Goal: Information Seeking & Learning: Learn about a topic

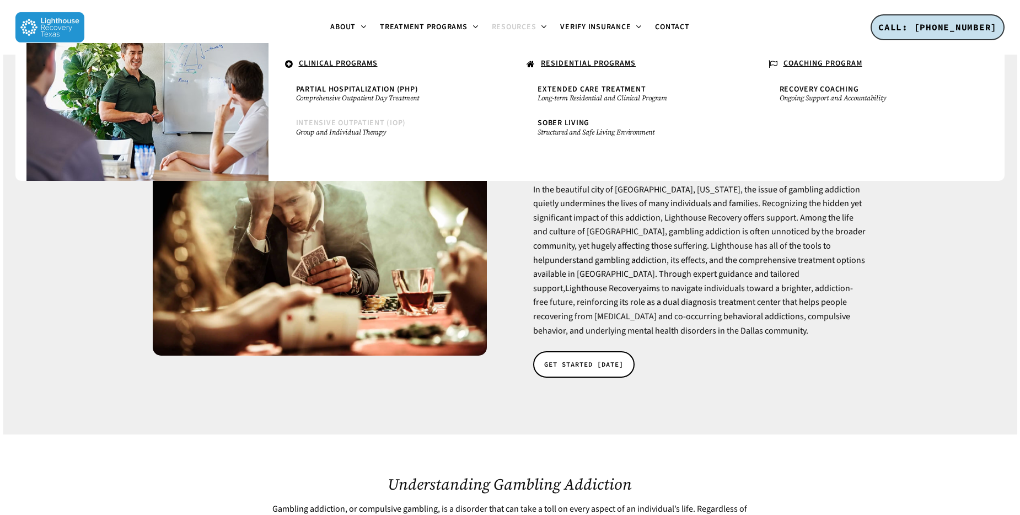
click at [358, 130] on small "Group and Individual Therapy" at bounding box center [389, 132] width 187 height 9
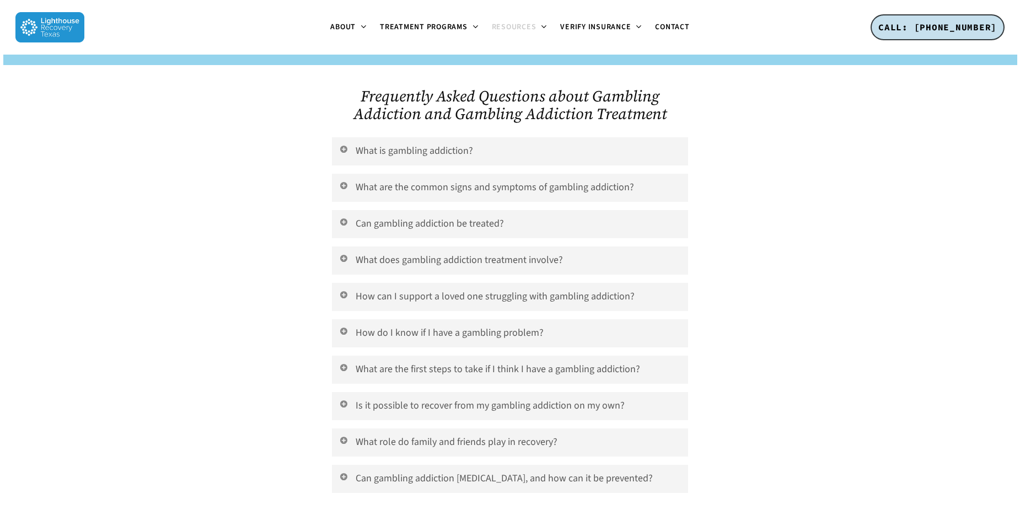
scroll to position [3842, 0]
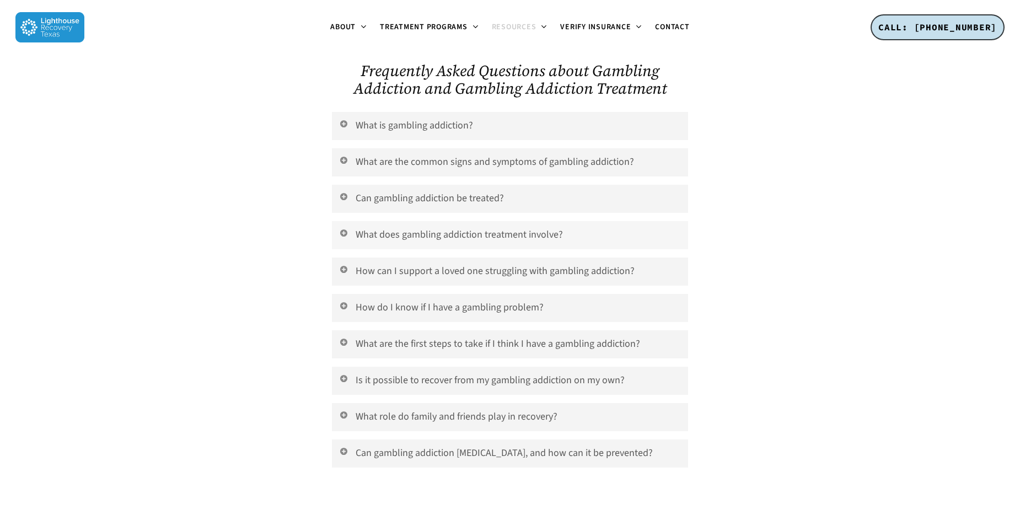
click at [475, 222] on link "What does gambling addiction treatment involve?" at bounding box center [510, 235] width 356 height 28
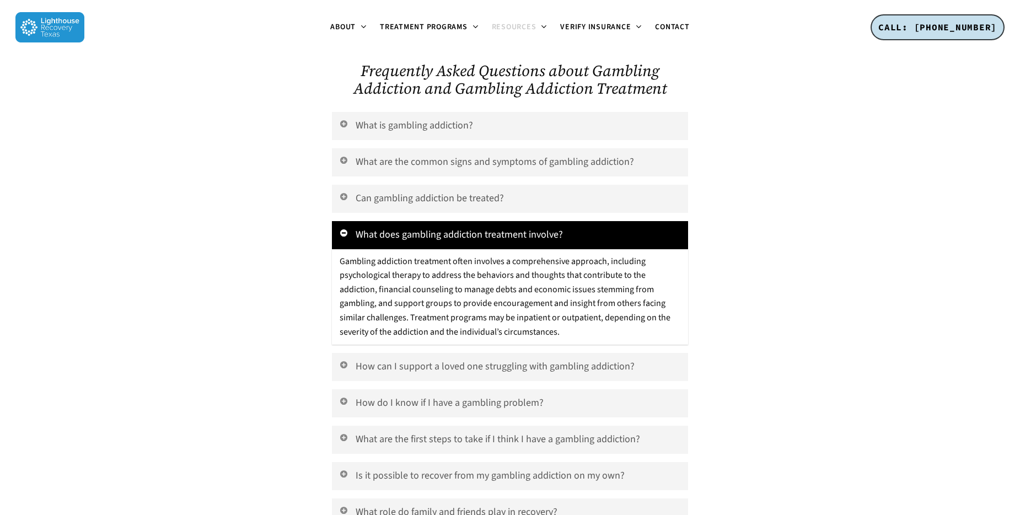
click at [475, 222] on link "What does gambling addiction treatment involve?" at bounding box center [510, 235] width 356 height 28
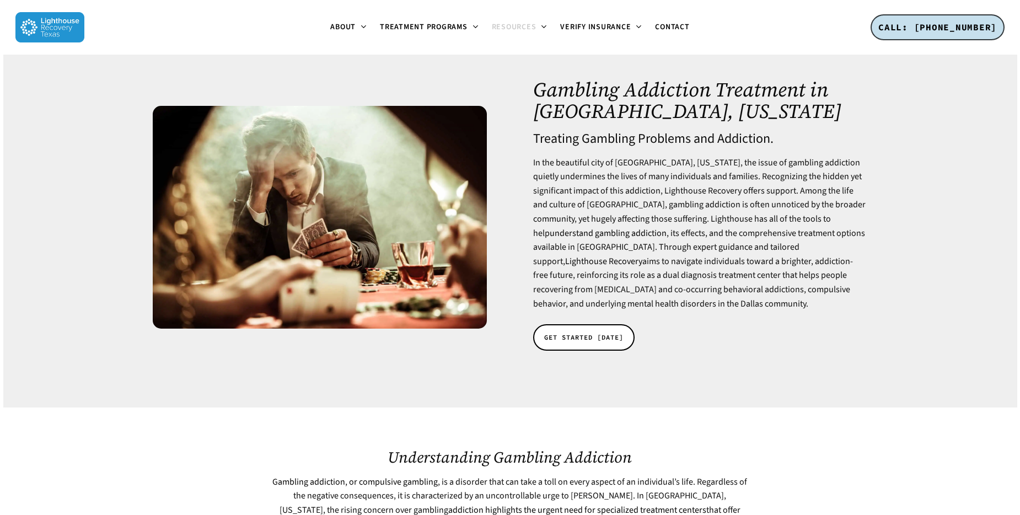
scroll to position [0, 0]
